Goal: Task Accomplishment & Management: Manage account settings

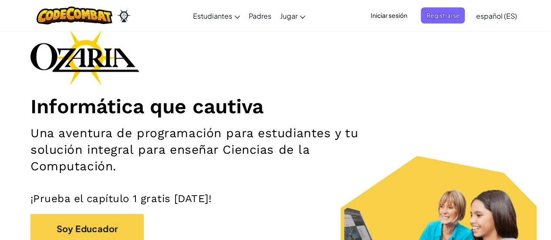
scroll to position [131, 0]
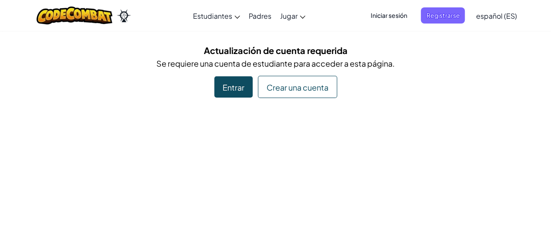
click at [232, 95] on div "Entrar" at bounding box center [233, 86] width 38 height 21
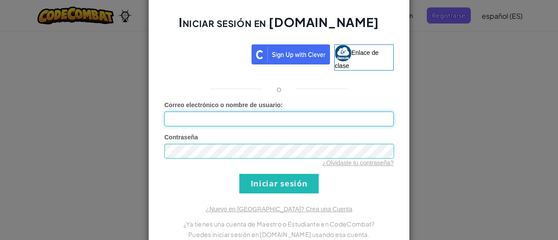
click at [228, 118] on input "Correo electrónico o nombre de usuario :" at bounding box center [278, 119] width 229 height 15
type input "[EMAIL_ADDRESS][DOMAIN_NAME]"
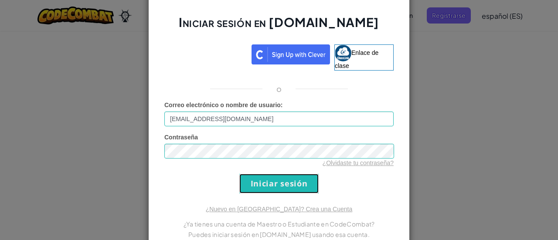
click at [245, 180] on input "Iniciar sesión" at bounding box center [278, 184] width 79 height 20
